Goal: Information Seeking & Learning: Compare options

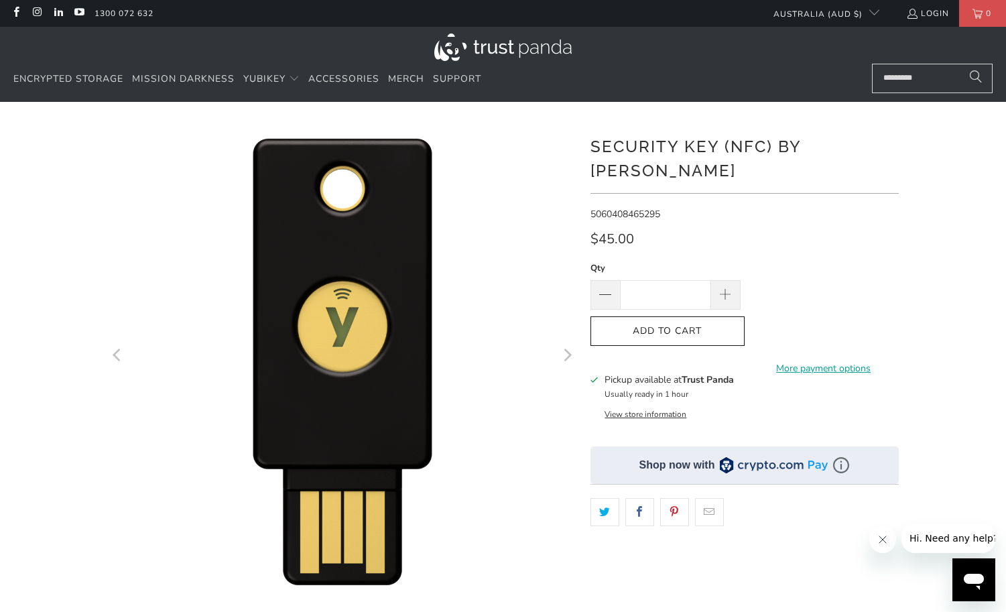
click at [557, 257] on button "Next" at bounding box center [566, 356] width 21 height 469
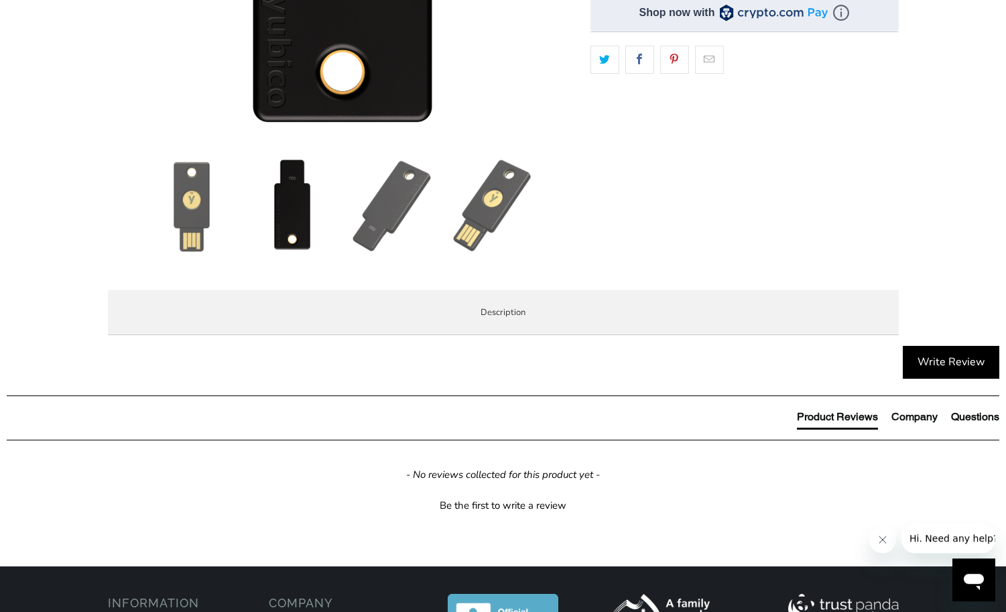
scroll to position [461, 0]
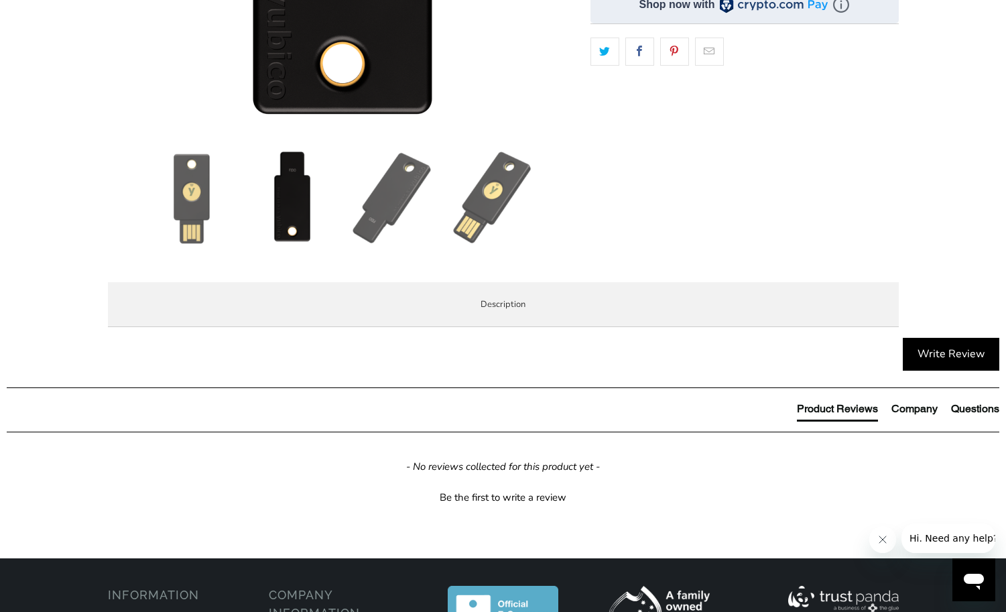
click at [0, 0] on span "Specifications" at bounding box center [0, 0] width 0 height 0
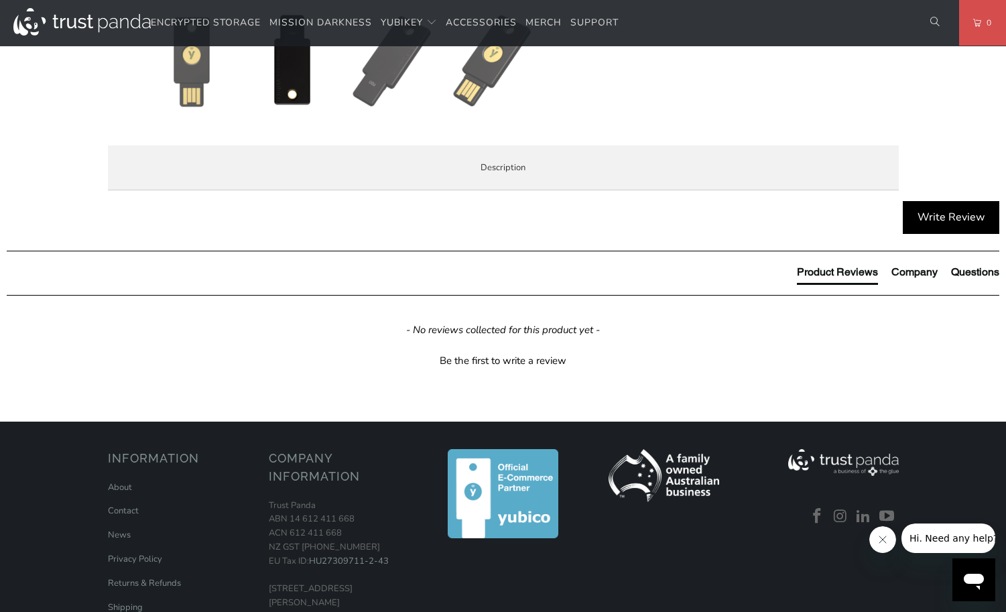
scroll to position [734, 0]
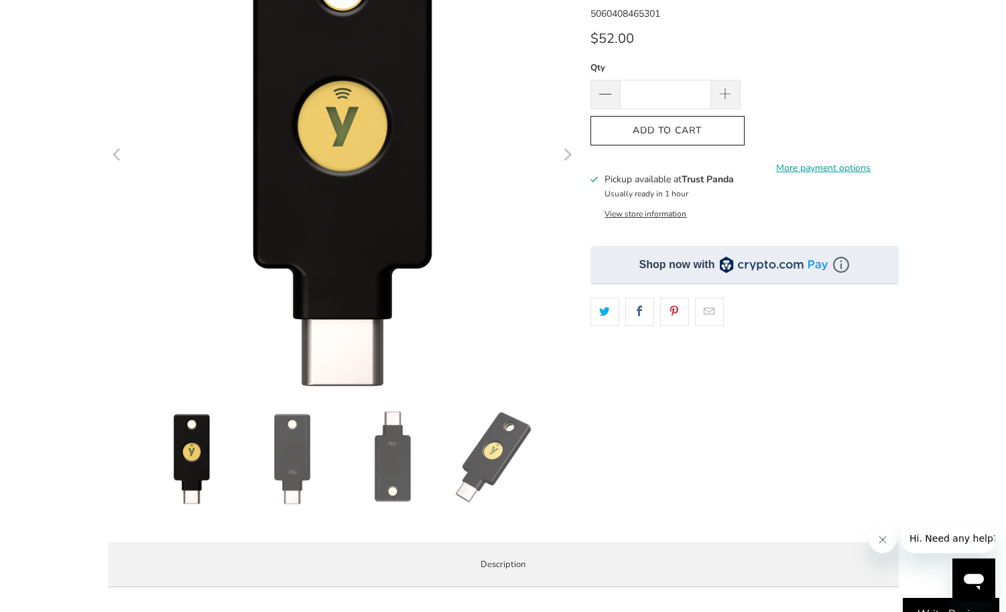
scroll to position [205, 0]
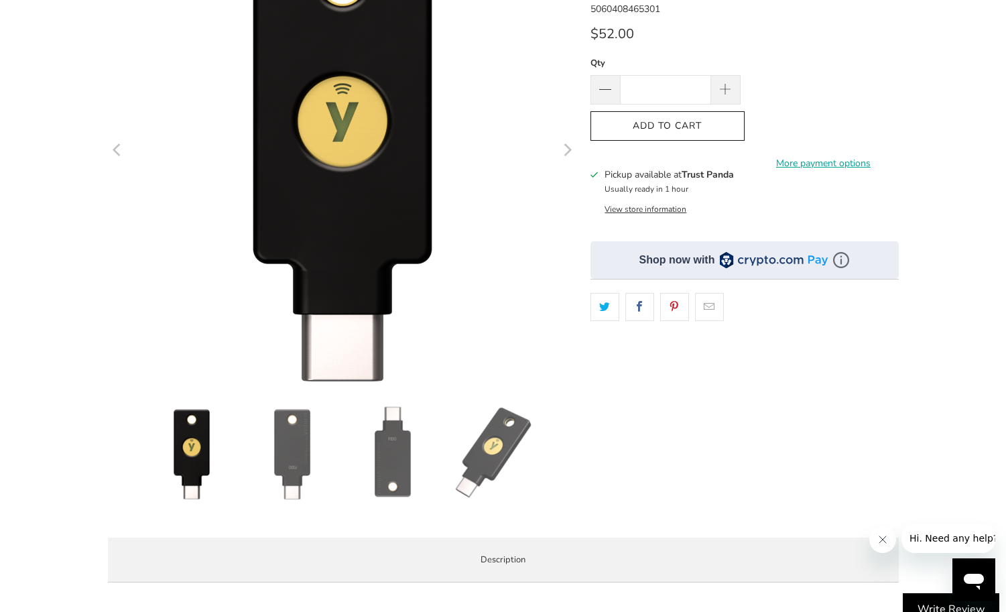
click at [442, 458] on div at bounding box center [379, 456] width 469 height 101
click at [402, 458] on img at bounding box center [393, 453] width 94 height 94
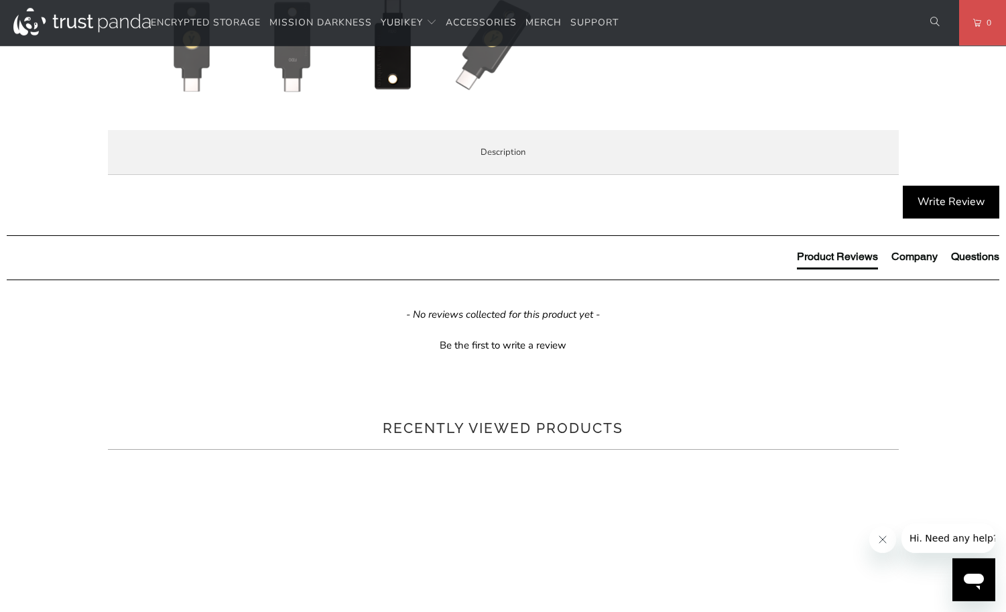
scroll to position [615, 0]
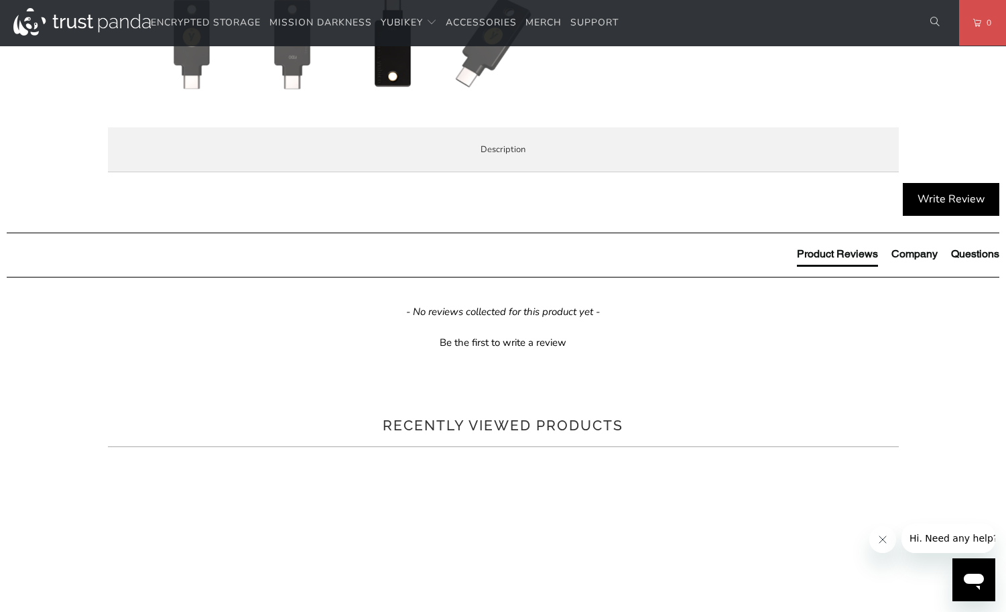
click at [0, 0] on div "The Security Key C NFC by Yubico simplifies your login and secures your account…" at bounding box center [0, 0] width 0 height 0
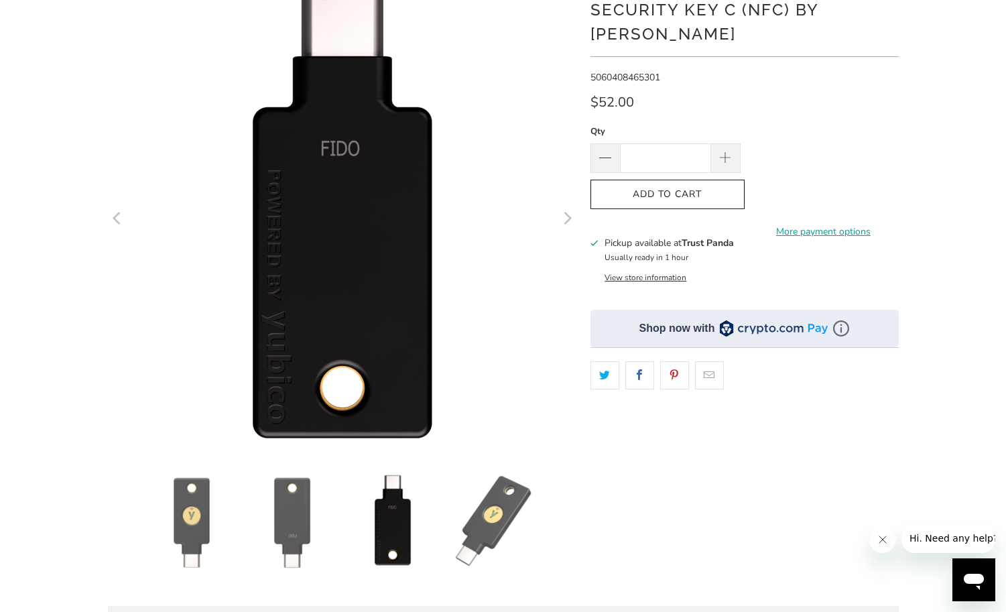
scroll to position [0, 0]
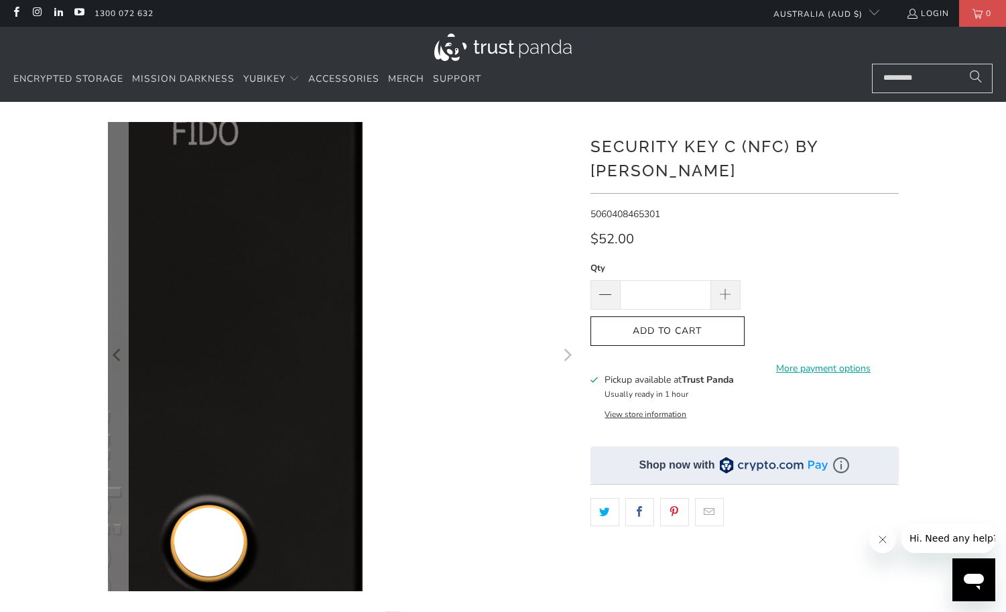
click at [529, 499] on img at bounding box center [209, 255] width 805 height 805
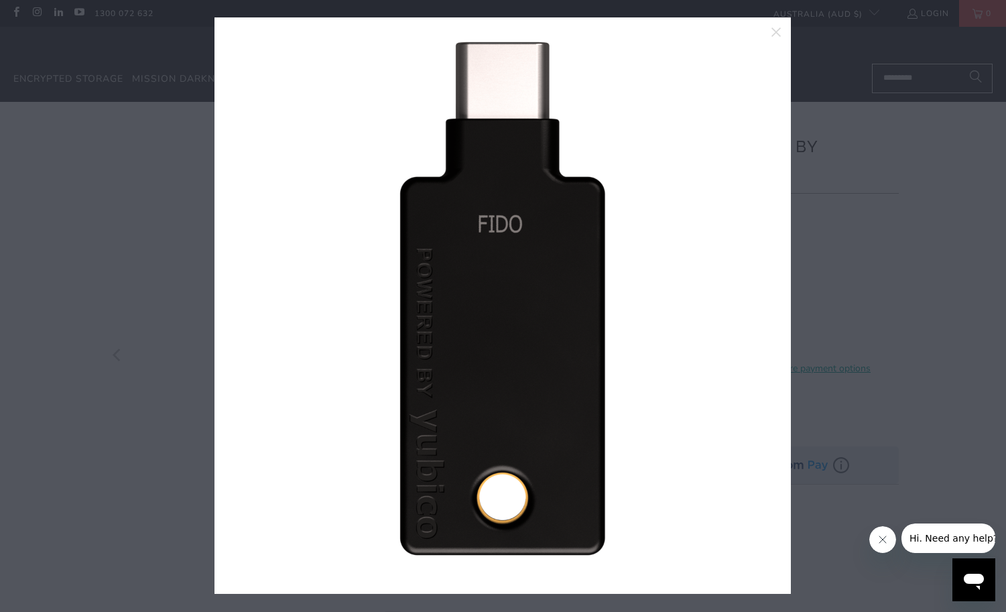
click at [806, 337] on div at bounding box center [503, 306] width 1006 height 612
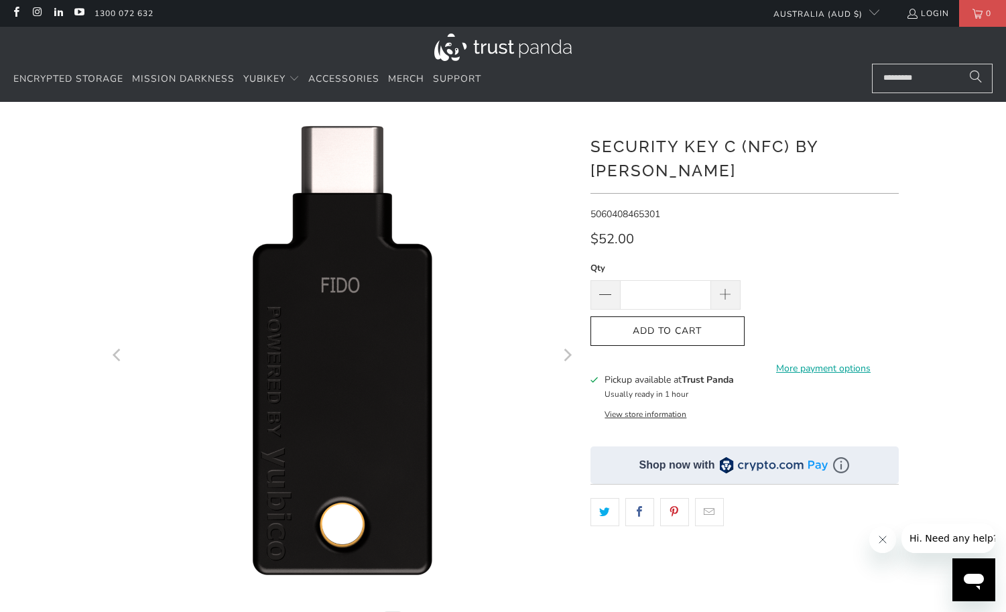
click at [567, 349] on icon "Next" at bounding box center [566, 356] width 13 height 282
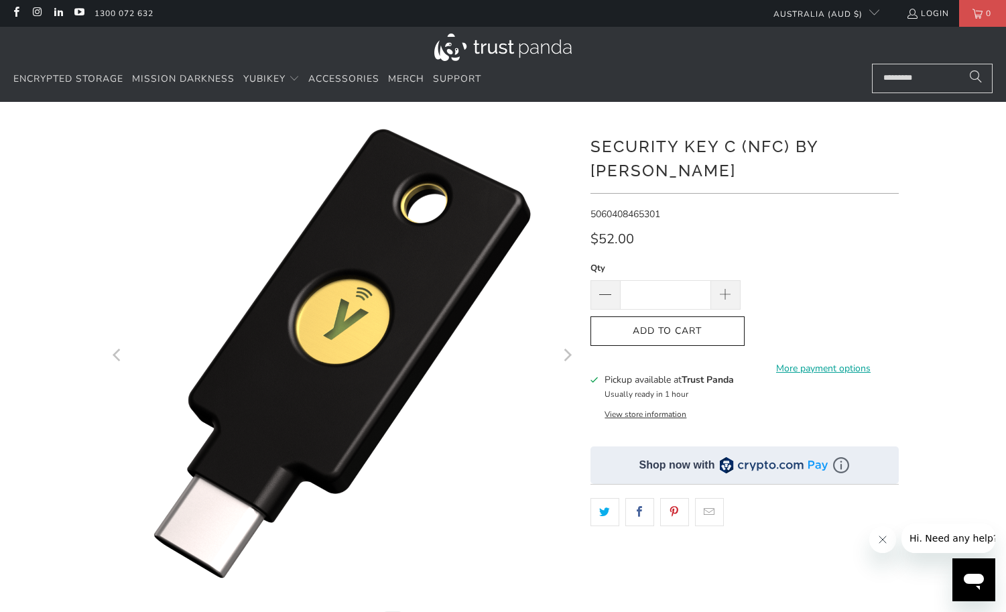
click at [567, 349] on icon "Next" at bounding box center [566, 356] width 13 height 282
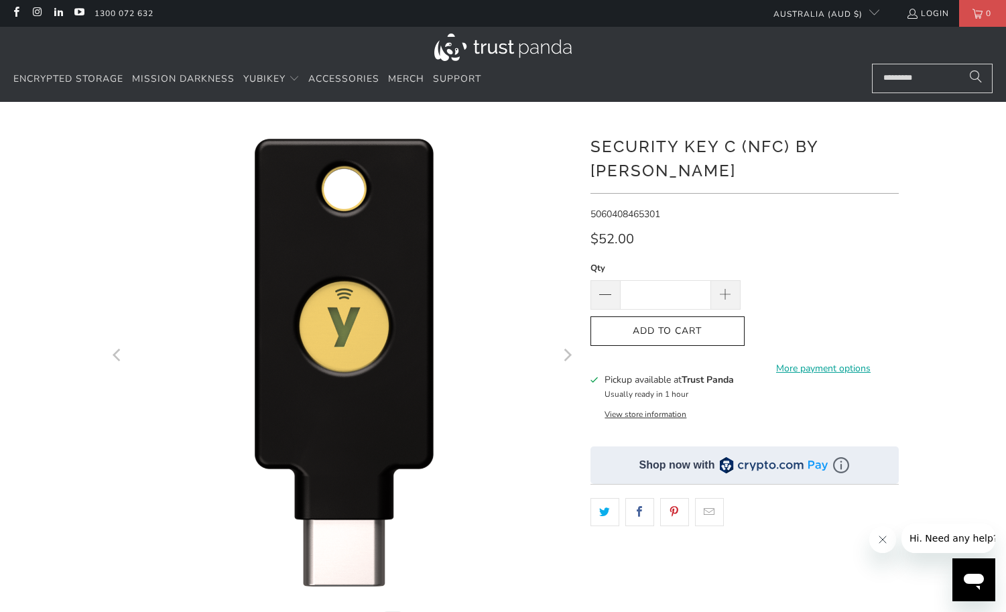
click at [567, 349] on icon "Next" at bounding box center [566, 356] width 13 height 282
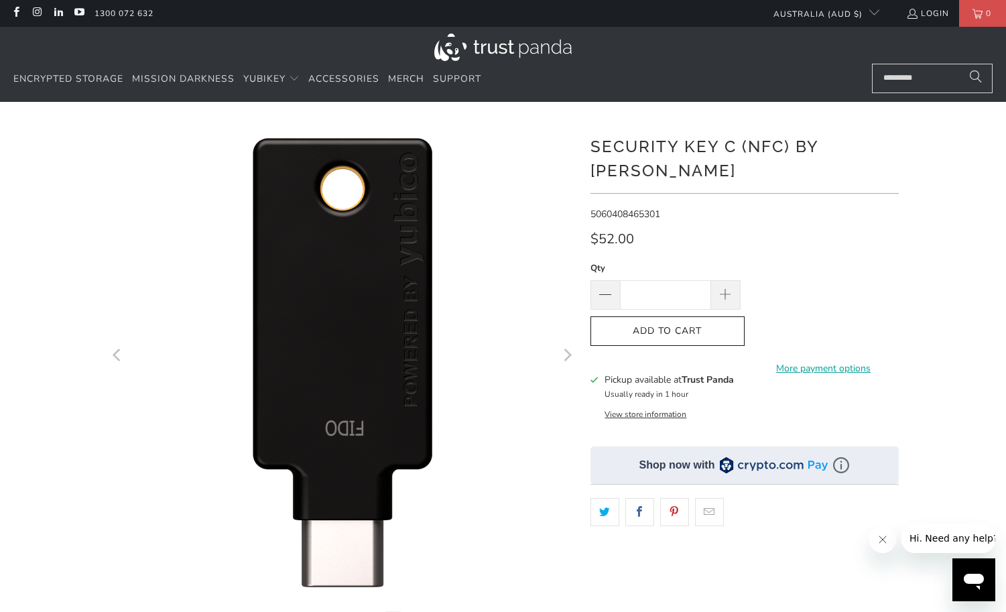
click at [642, 373] on div "Pickup available at Trust Panda Usually ready in 1 hour" at bounding box center [669, 387] width 129 height 29
